Goal: Transaction & Acquisition: Purchase product/service

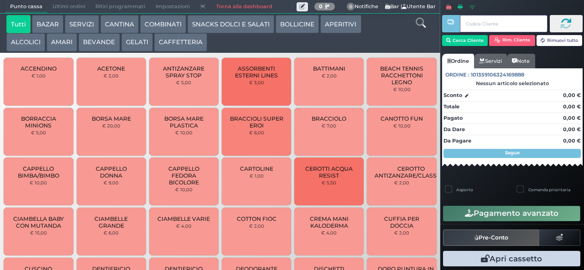
click at [480, 20] on input "text" at bounding box center [503, 23] width 87 height 17
type input "116"
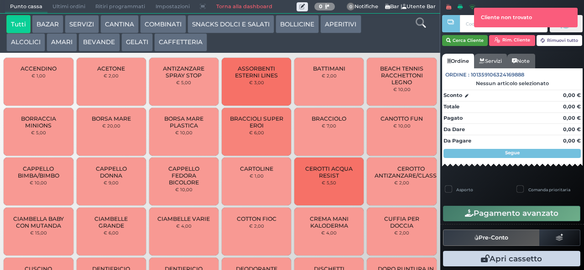
click at [463, 43] on button "Cerca Cliente" at bounding box center [465, 40] width 46 height 11
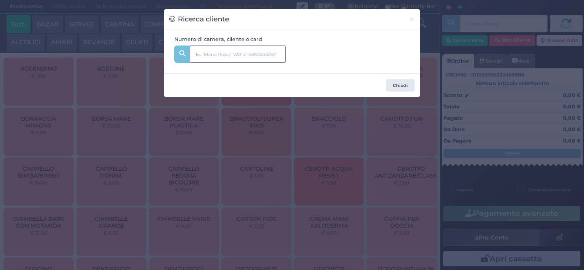
click at [237, 55] on input "text" at bounding box center [238, 54] width 96 height 17
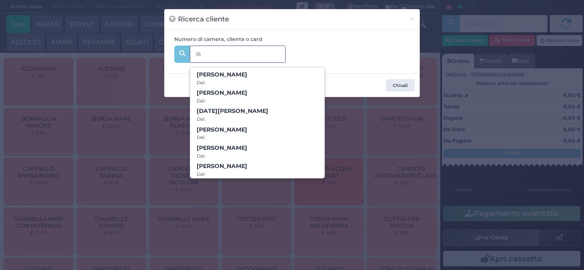
type input "1"
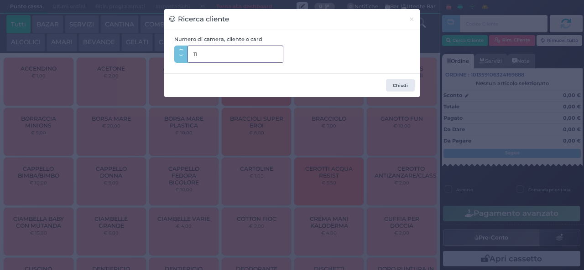
type input "116"
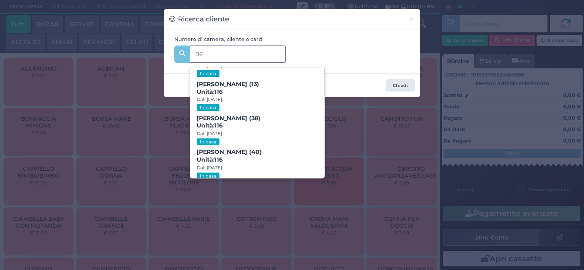
scroll to position [42, 0]
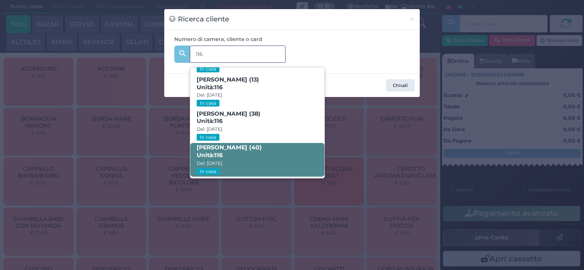
click at [260, 156] on span "[PERSON_NAME] (40) Unità: 116 Dal: [DATE] In casa" at bounding box center [257, 160] width 134 height 34
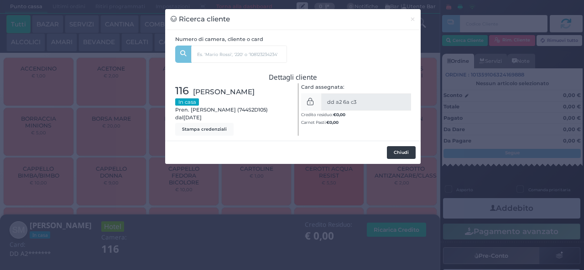
click at [395, 152] on button "Chiudi" at bounding box center [401, 152] width 29 height 13
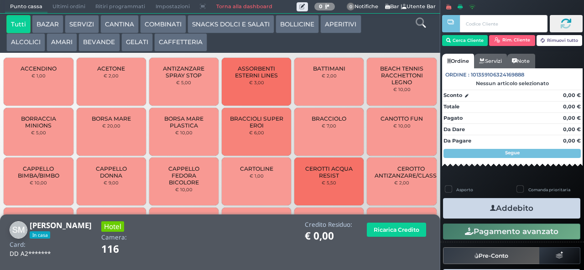
click at [163, 30] on button "COMBINATI" at bounding box center [163, 24] width 46 height 18
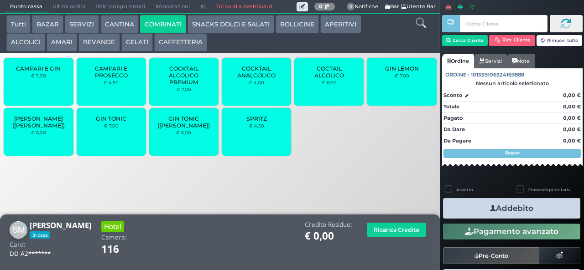
click at [256, 139] on div "SPRITZ € 4,50" at bounding box center [256, 132] width 69 height 48
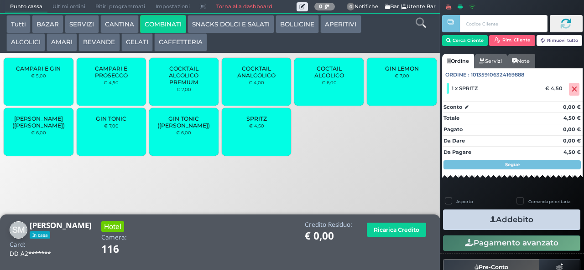
click at [258, 129] on small "€ 4,50" at bounding box center [256, 125] width 15 height 5
click at [100, 43] on button "BEVANDE" at bounding box center [98, 42] width 41 height 18
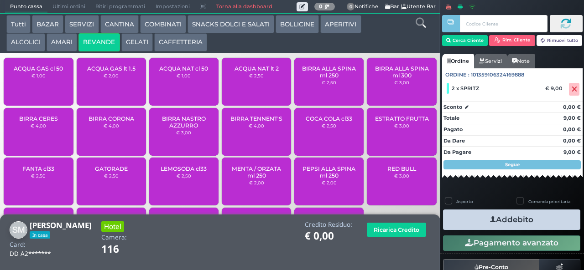
click at [257, 89] on div "ACQUA NAT lt 2 € 2,50" at bounding box center [256, 82] width 69 height 48
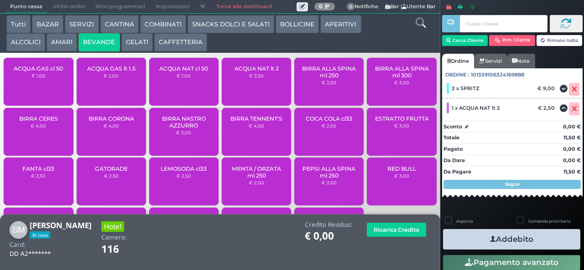
click at [506, 241] on button "Addebito" at bounding box center [511, 239] width 137 height 21
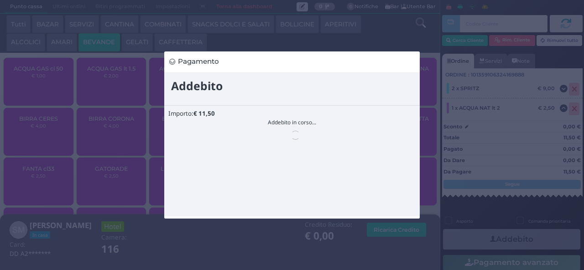
scroll to position [0, 0]
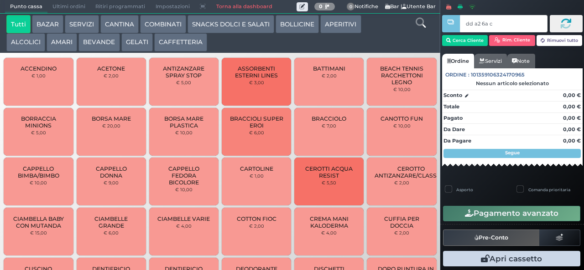
type input "dd a2 6a c3"
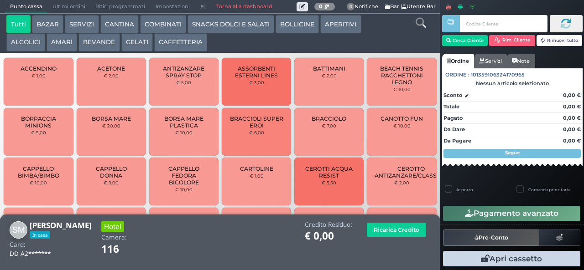
click at [208, 24] on button "SNACKS DOLCI E SALATI" at bounding box center [230, 24] width 87 height 18
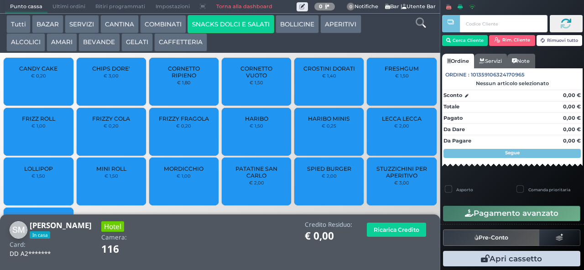
click at [249, 179] on span "PATATINE SAN CARLO" at bounding box center [256, 173] width 54 height 14
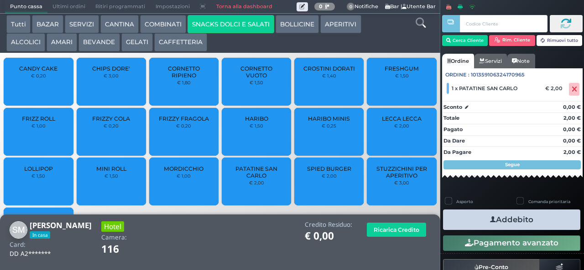
click at [333, 28] on button "APERITIVI" at bounding box center [340, 24] width 41 height 18
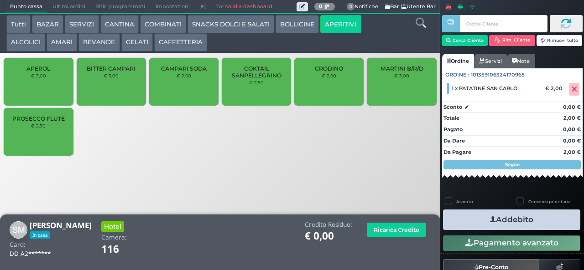
click at [321, 86] on div "CRODINO € 2,50" at bounding box center [328, 82] width 69 height 48
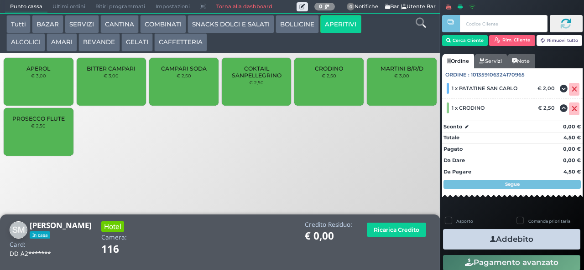
click at [490, 239] on icon "button" at bounding box center [493, 240] width 6 height 10
